Goal: Find specific fact: Find specific fact

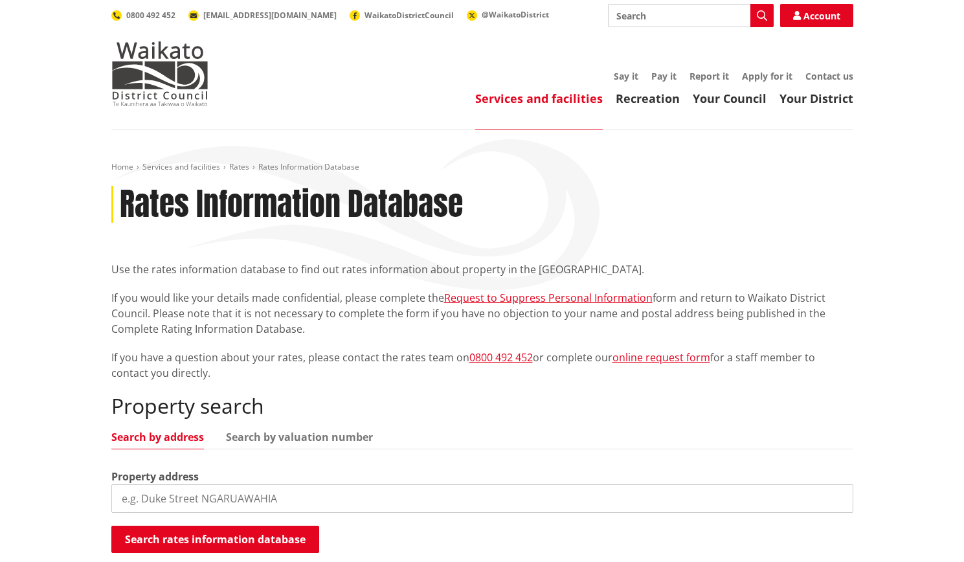
scroll to position [259, 0]
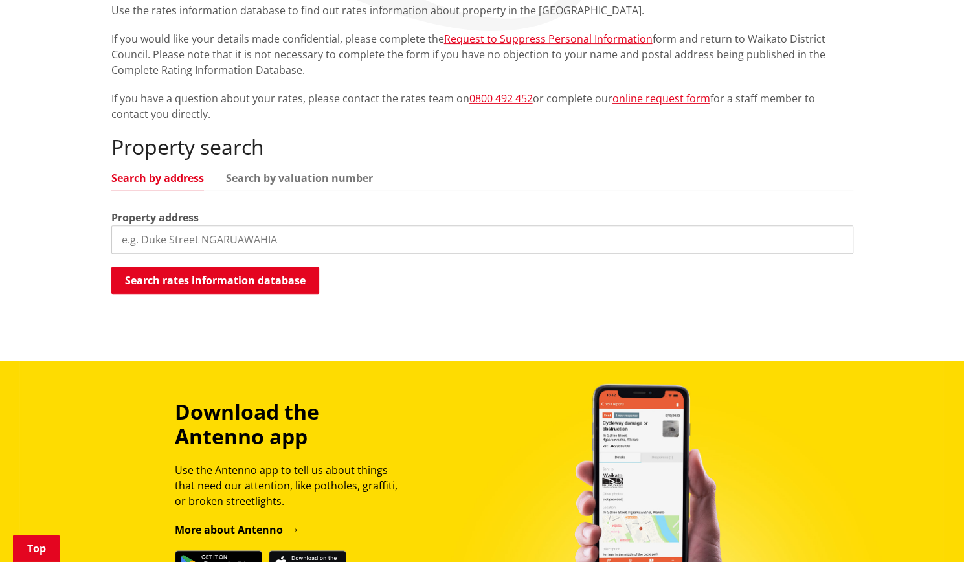
click at [183, 231] on input "search" at bounding box center [482, 239] width 742 height 28
click at [159, 241] on input "[STREET_ADDRESS]" at bounding box center [482, 239] width 742 height 28
click at [155, 241] on input "[STREET_ADDRESS]" at bounding box center [482, 239] width 742 height 28
click at [141, 240] on input "[STREET_ADDRESS]" at bounding box center [482, 239] width 742 height 28
click at [178, 241] on input "[STREET_ADDRESS]" at bounding box center [482, 239] width 742 height 28
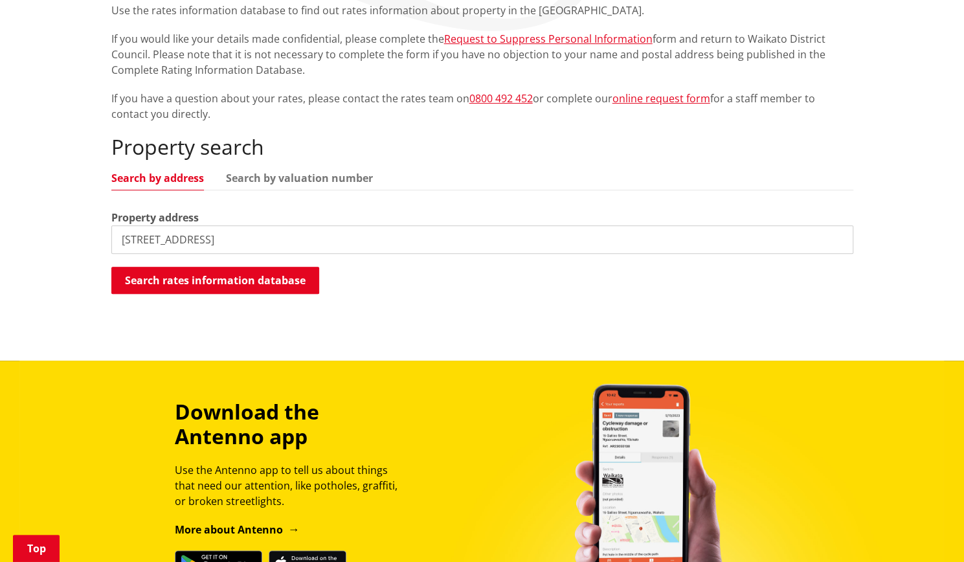
click at [223, 236] on input "[STREET_ADDRESS]" at bounding box center [482, 239] width 742 height 28
click at [210, 275] on button "Search rates information database" at bounding box center [215, 280] width 208 height 27
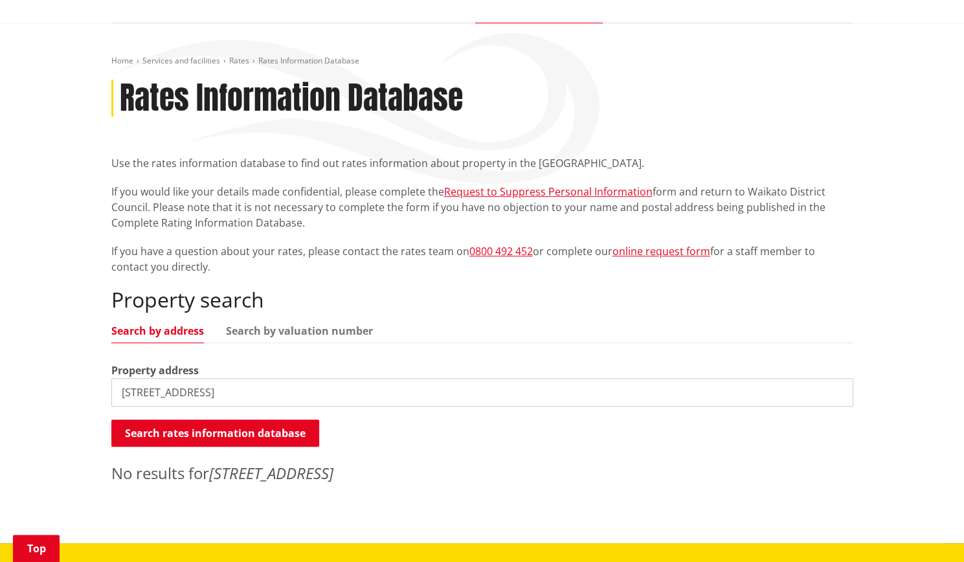
scroll to position [194, 0]
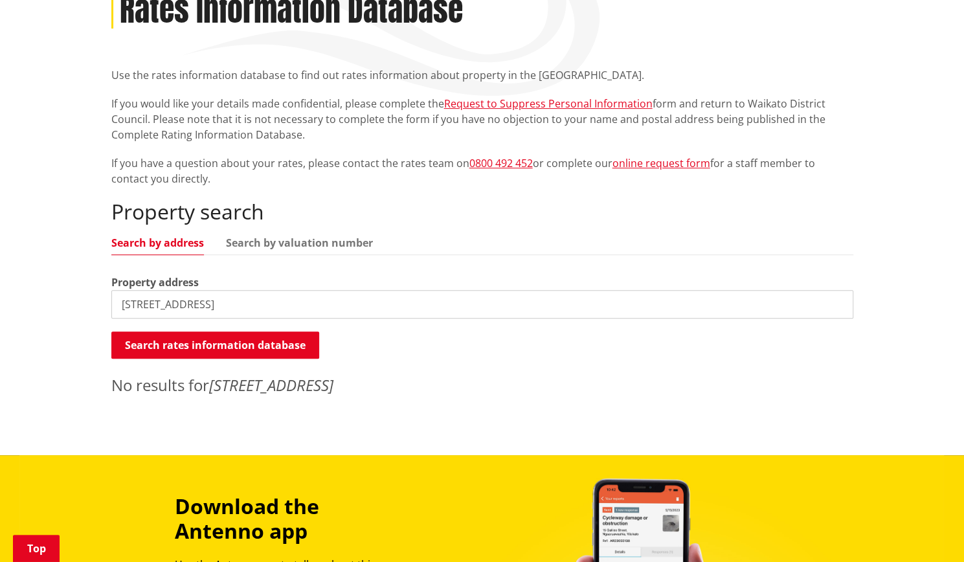
click at [267, 303] on input "[STREET_ADDRESS]" at bounding box center [482, 304] width 742 height 28
type input "[STREET_ADDRESS]"
click at [194, 345] on button "Search rates information database" at bounding box center [215, 344] width 208 height 27
